Goal: Task Accomplishment & Management: Use online tool/utility

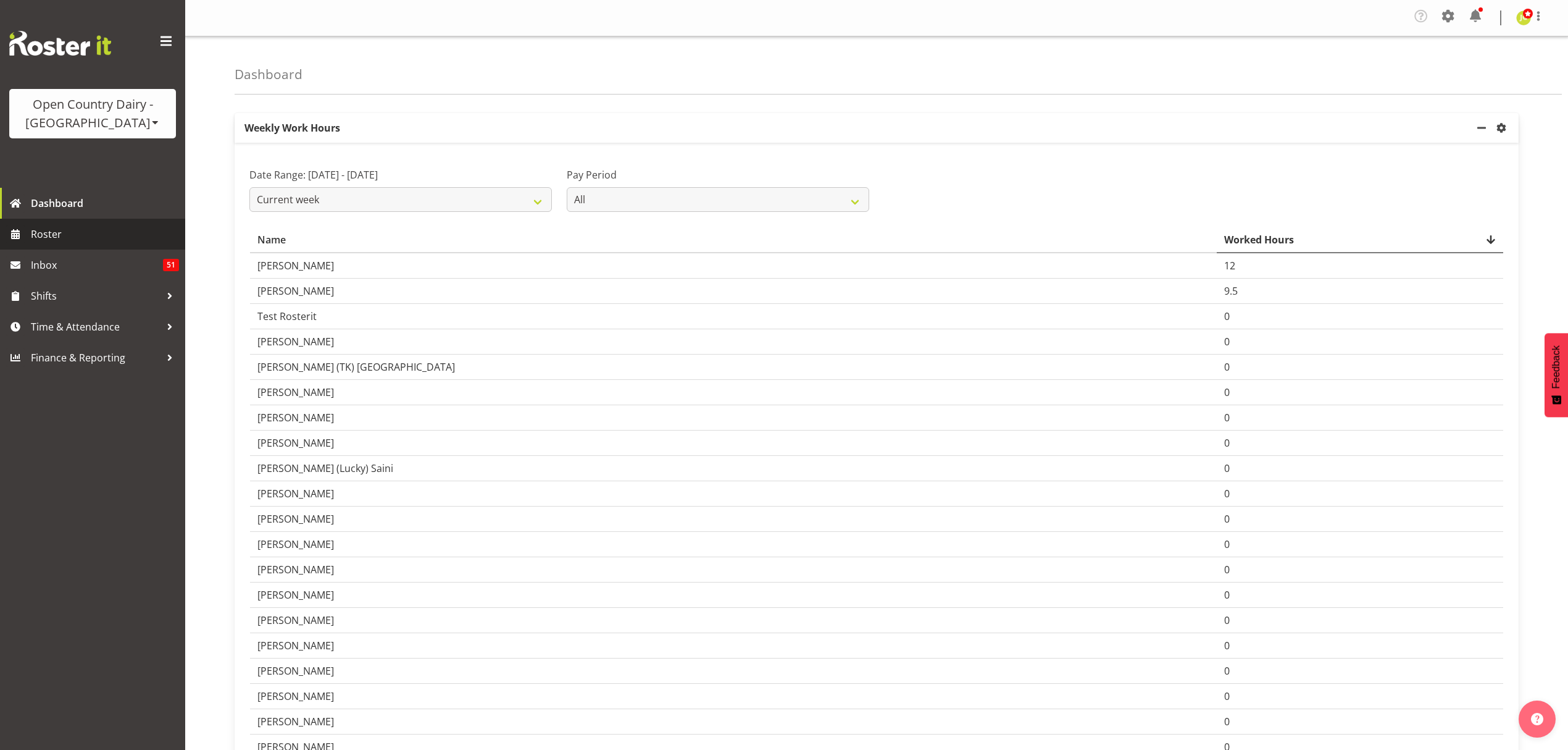
click at [98, 218] on link "Roster" at bounding box center [92, 234] width 186 height 31
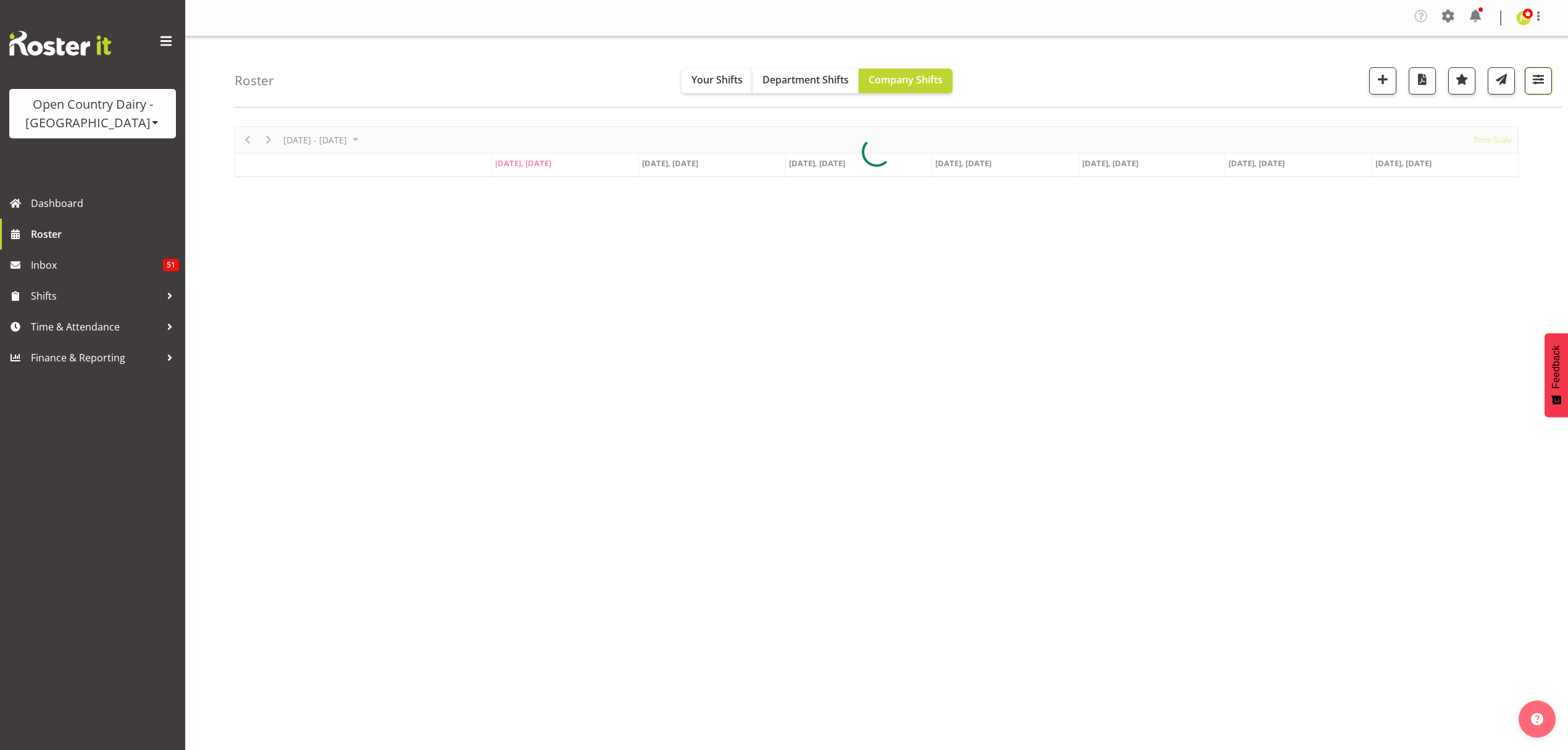
click at [1539, 80] on span "button" at bounding box center [1538, 79] width 16 height 16
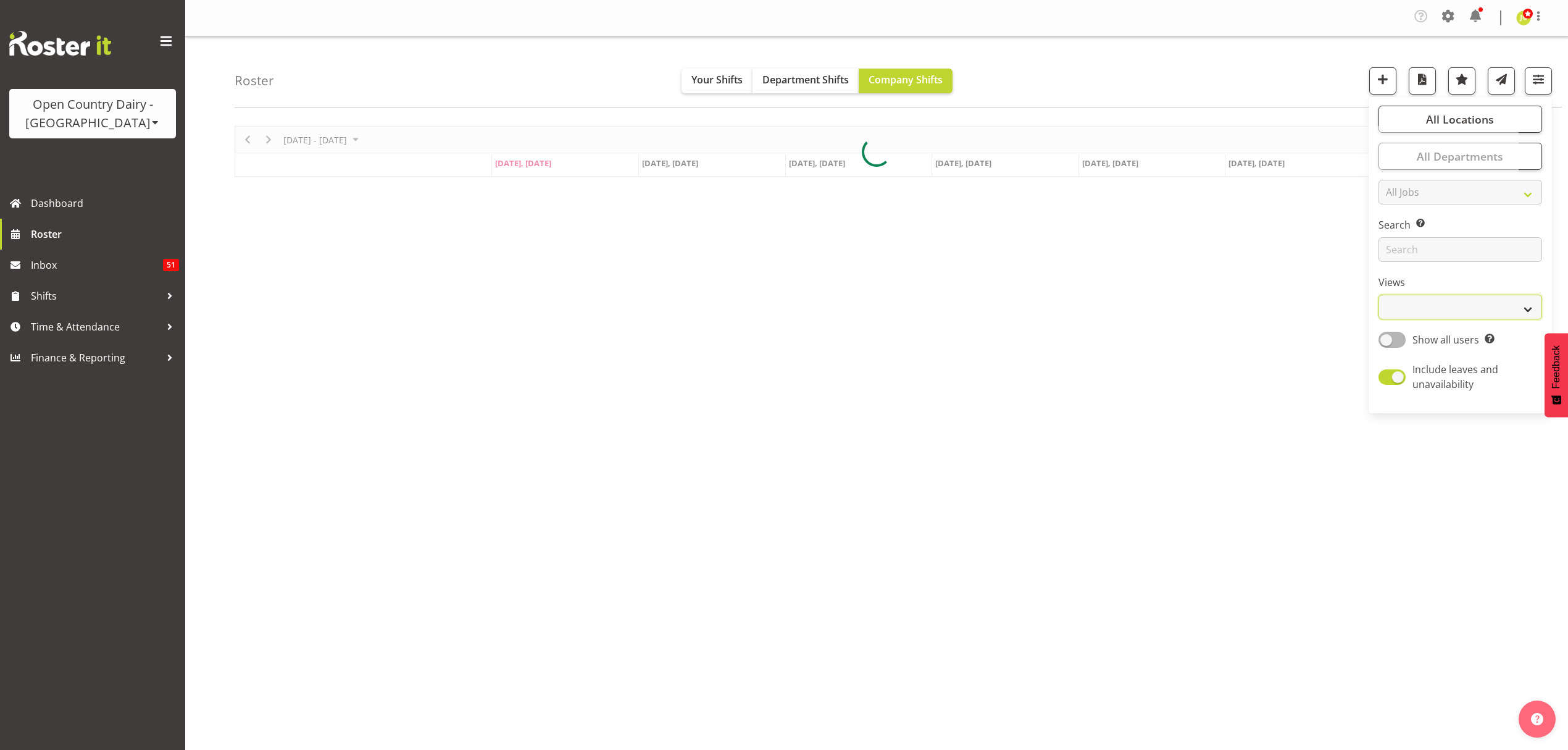
click at [1425, 297] on select "Staff Role Shift - Horizontal Shift - Vertical Staff - Location" at bounding box center [1460, 307] width 163 height 24
select select "shift"
click at [1379, 295] on select "Staff Role Shift - Horizontal Shift - Vertical Staff - Location" at bounding box center [1460, 307] width 163 height 24
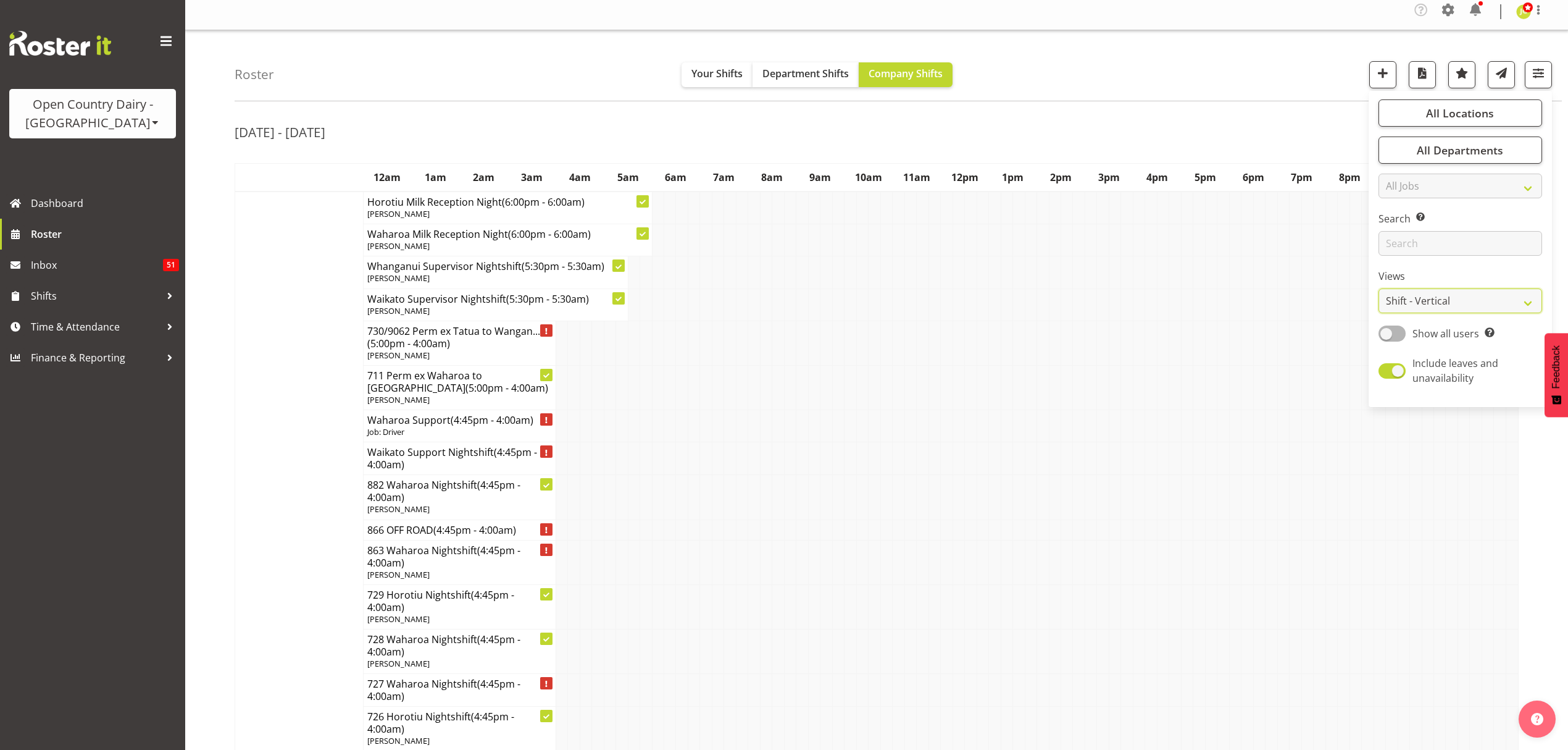
scroll to position [741, 0]
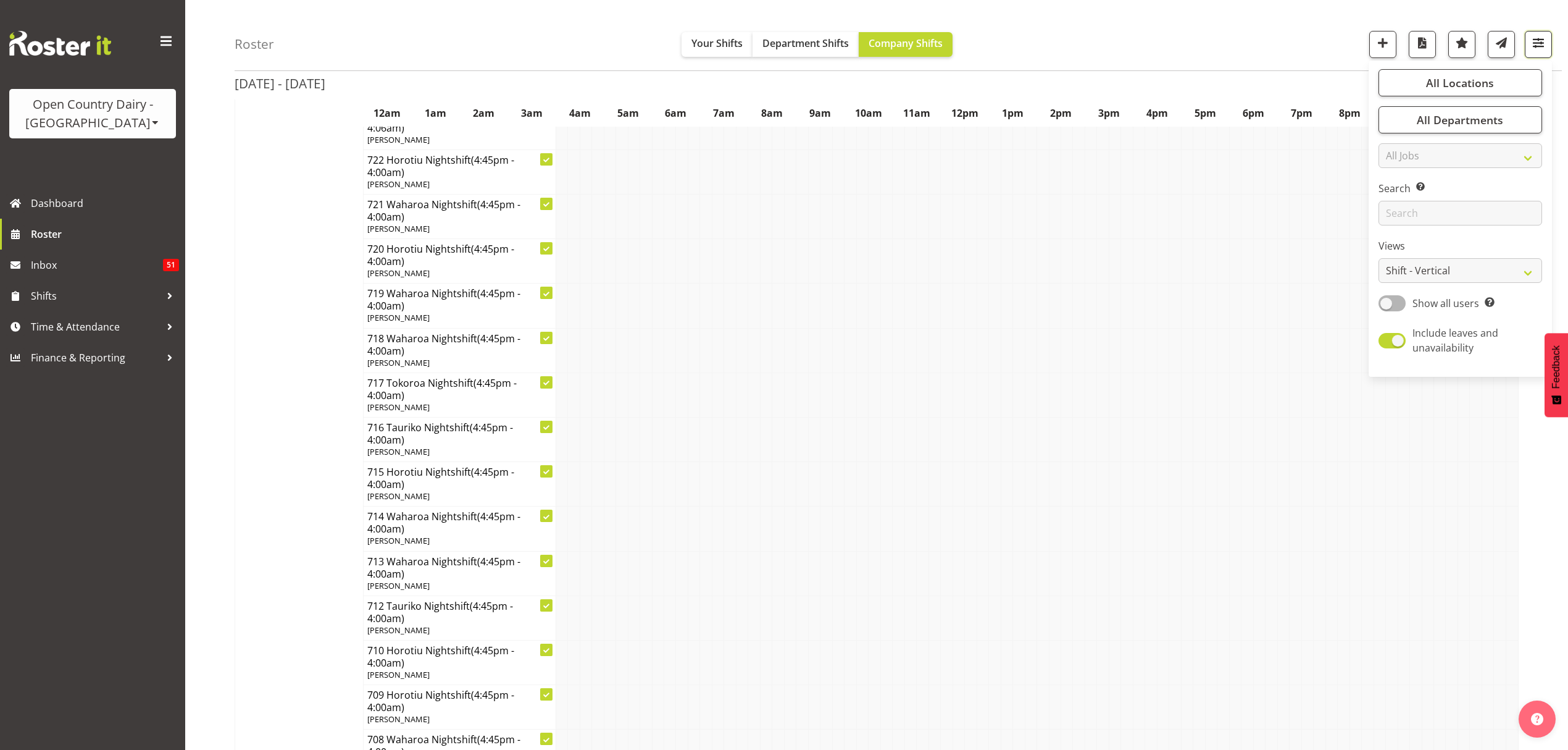
click at [1546, 44] on span "button" at bounding box center [1538, 42] width 16 height 16
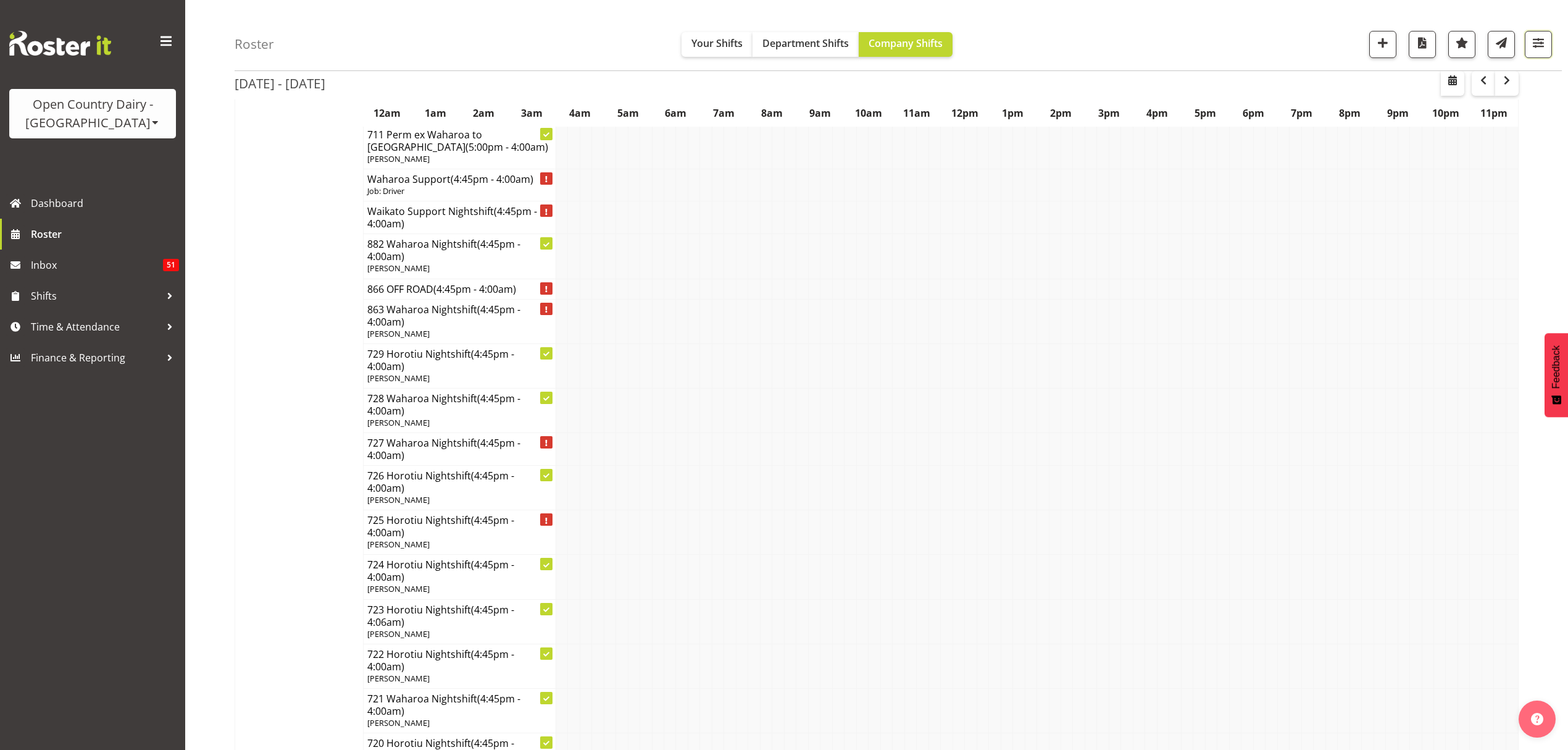
scroll to position [0, 0]
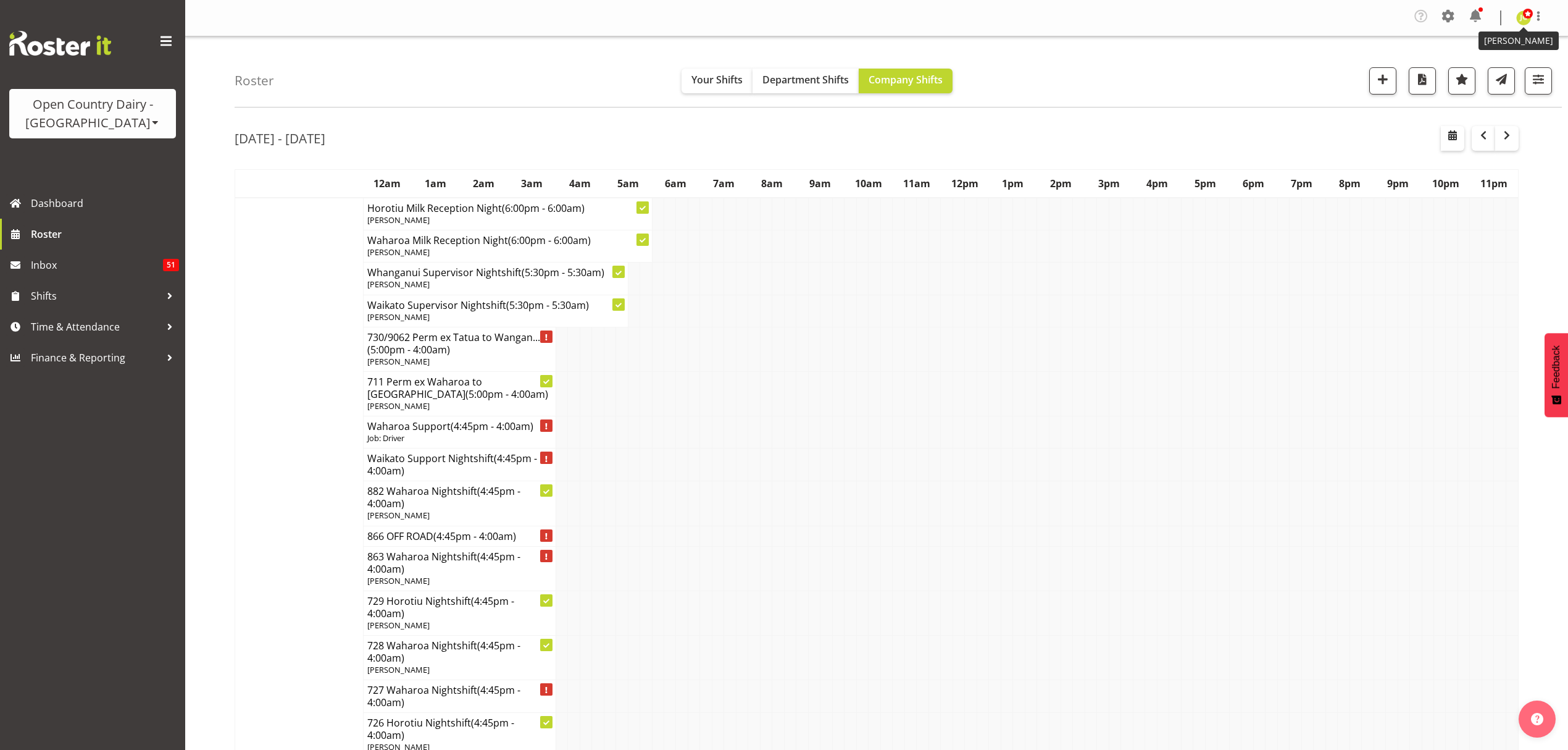
click at [1526, 12] on span at bounding box center [1528, 13] width 10 height 10
click at [1508, 66] on link "Log Out" at bounding box center [1486, 67] width 118 height 22
